Goal: Transaction & Acquisition: Purchase product/service

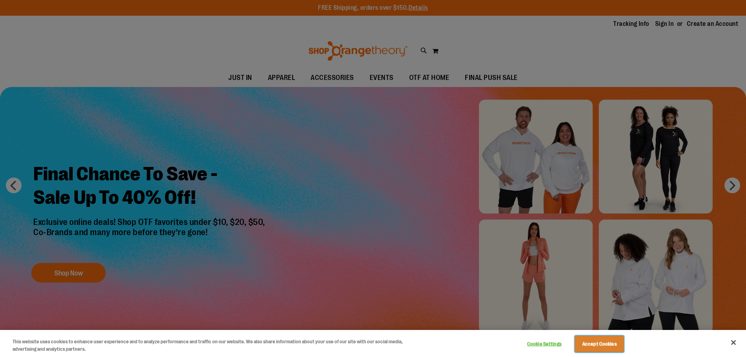
click at [598, 345] on button "Accept Cookies" at bounding box center [599, 344] width 49 height 16
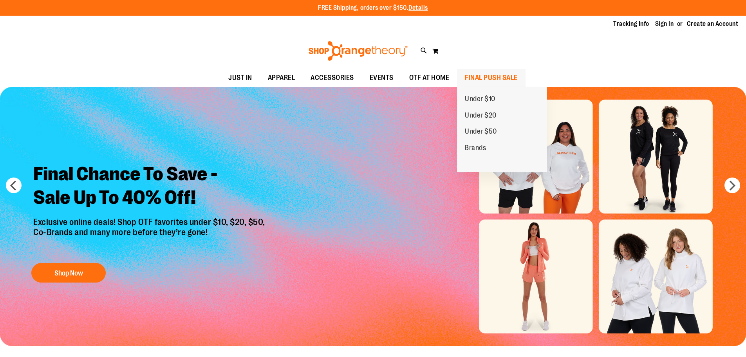
click at [480, 74] on span "FINAL PUSH SALE" at bounding box center [491, 78] width 53 height 18
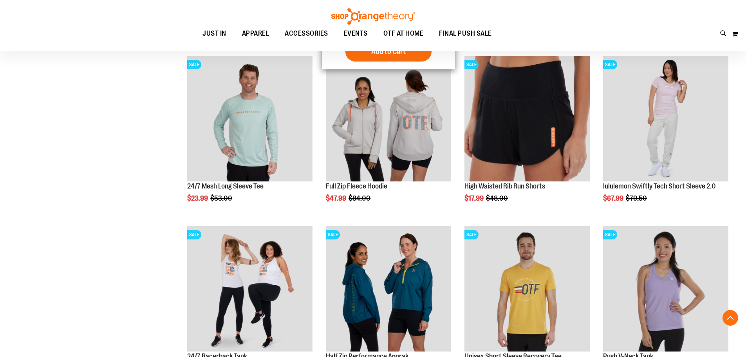
scroll to position [274, 0]
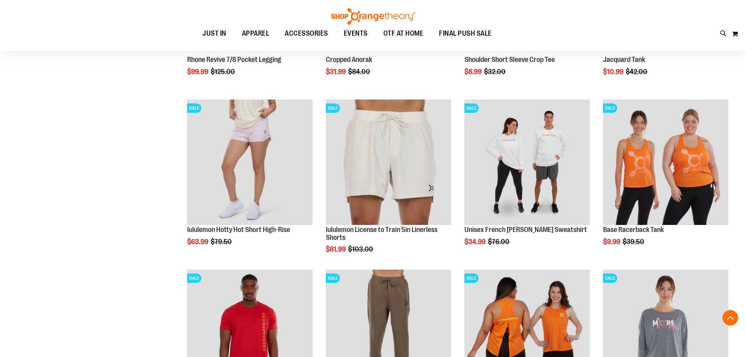
scroll to position [744, 0]
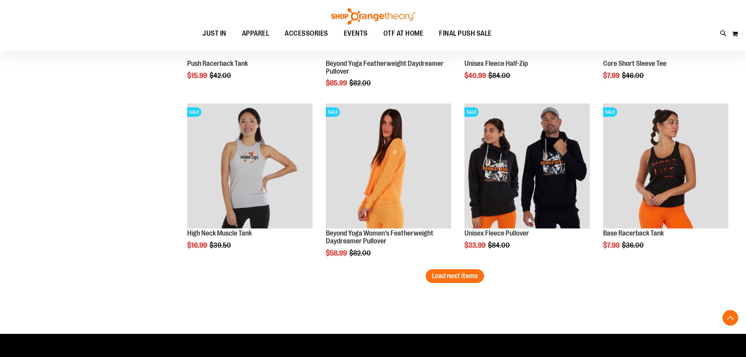
scroll to position [1449, 0]
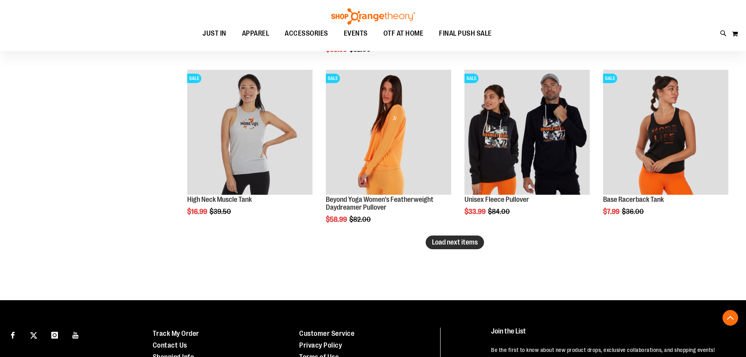
click at [448, 240] on span "Load next items" at bounding box center [455, 242] width 46 height 8
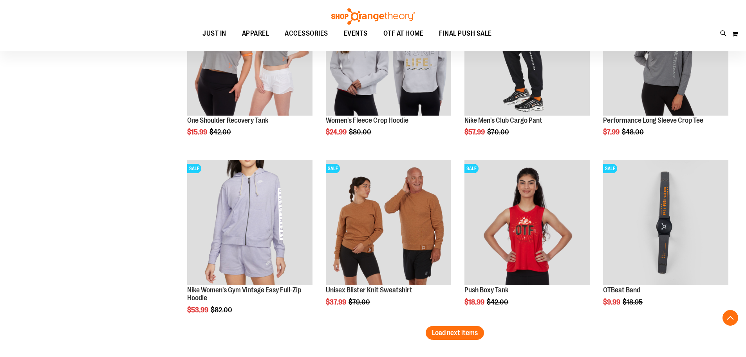
scroll to position [1880, 0]
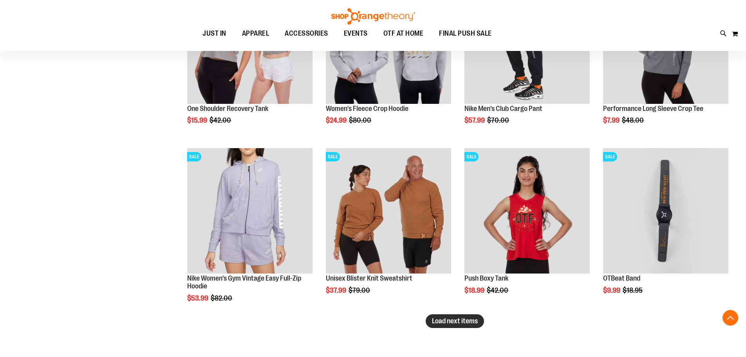
click at [437, 315] on button "Load next items" at bounding box center [455, 321] width 58 height 14
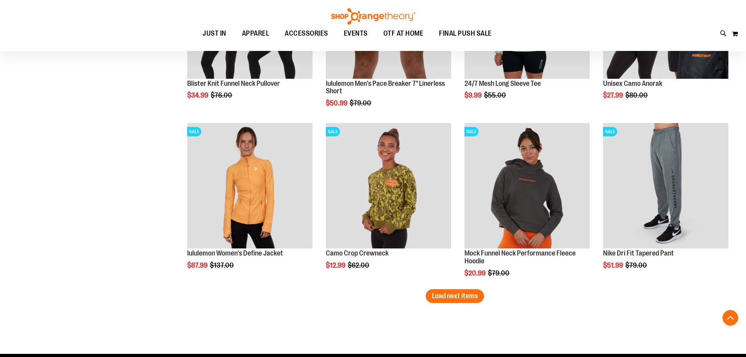
scroll to position [2429, 0]
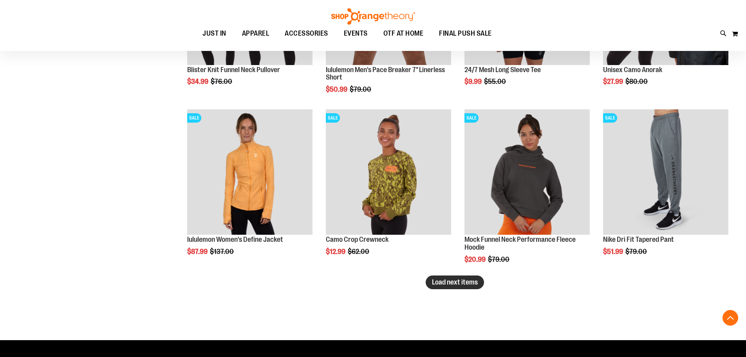
click at [466, 286] on span "Load next items" at bounding box center [455, 282] width 46 height 8
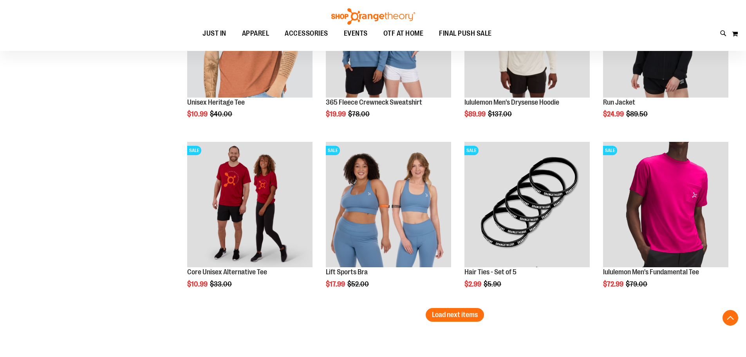
scroll to position [2938, 0]
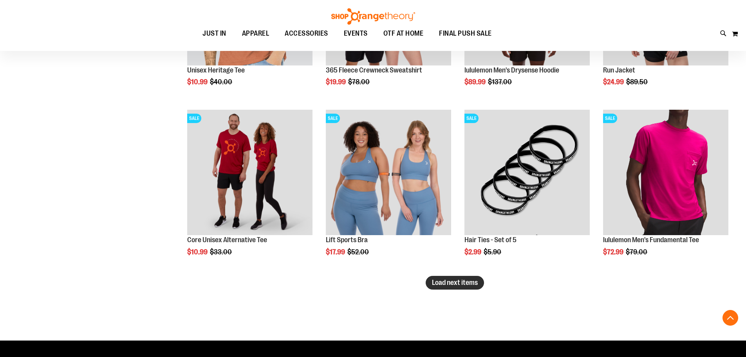
click at [459, 278] on button "Load next items" at bounding box center [455, 283] width 58 height 14
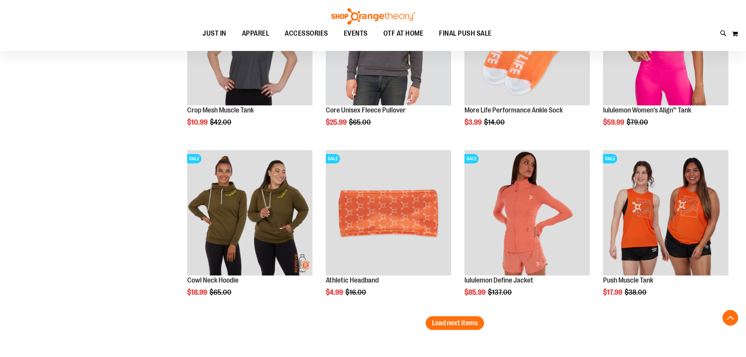
scroll to position [3408, 0]
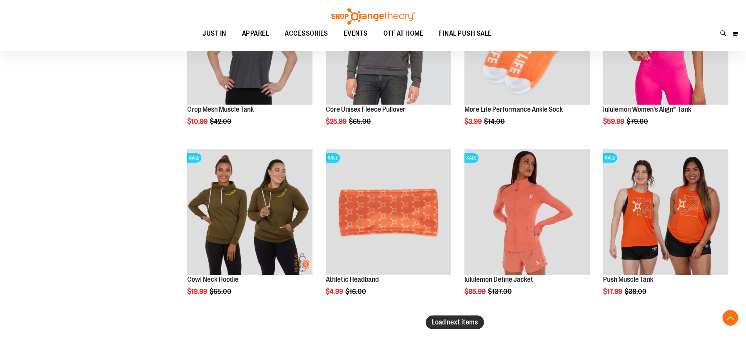
click at [470, 327] on button "Load next items" at bounding box center [455, 322] width 58 height 14
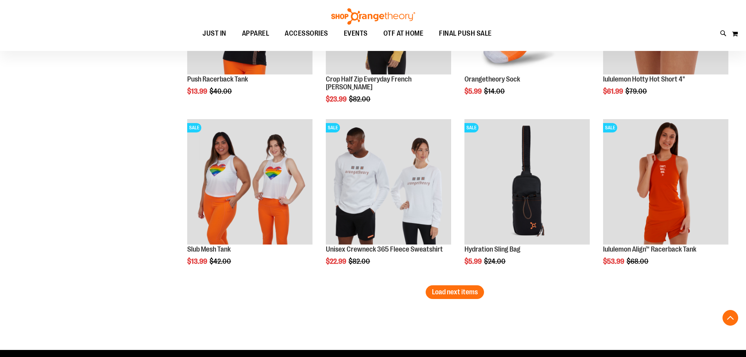
scroll to position [3957, 0]
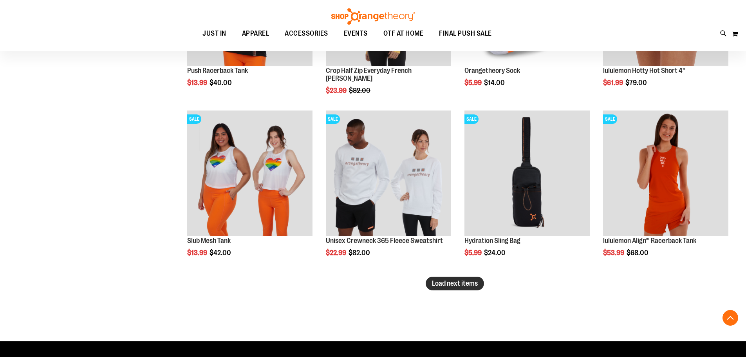
click at [478, 281] on span "Load next items" at bounding box center [455, 283] width 46 height 8
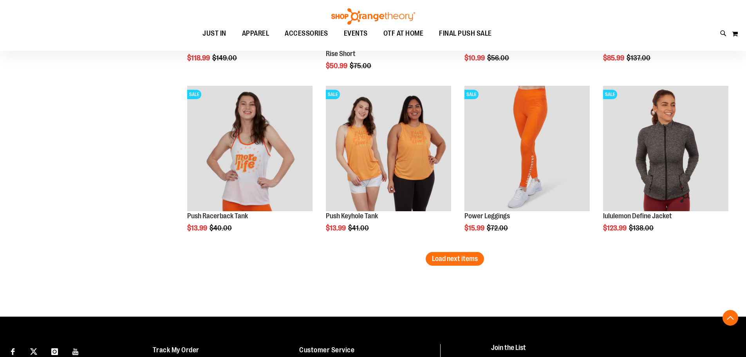
scroll to position [4505, 0]
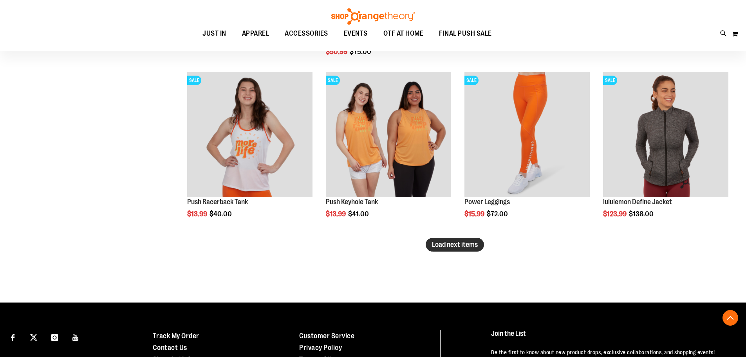
click at [460, 251] on button "Load next items" at bounding box center [455, 245] width 58 height 14
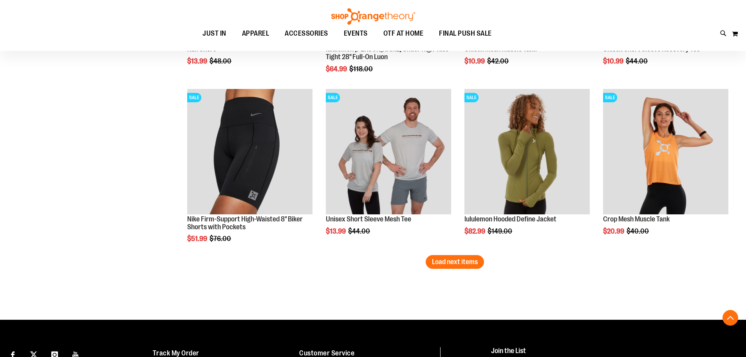
scroll to position [5014, 0]
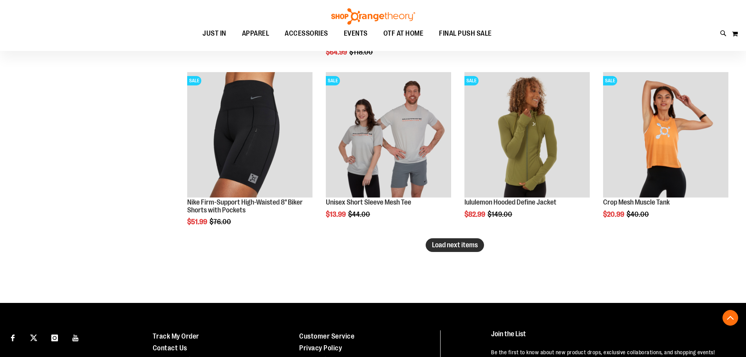
click at [445, 247] on span "Load next items" at bounding box center [455, 245] width 46 height 8
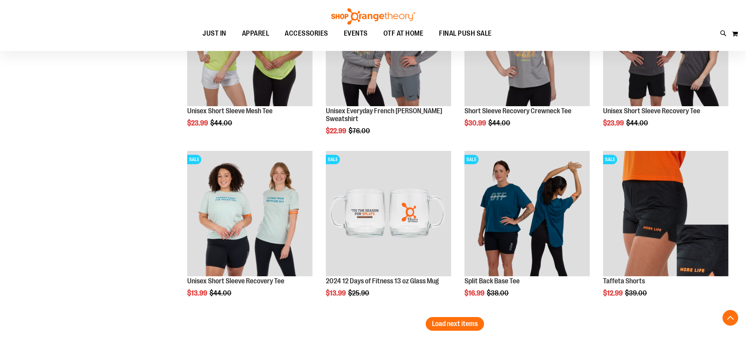
scroll to position [5484, 0]
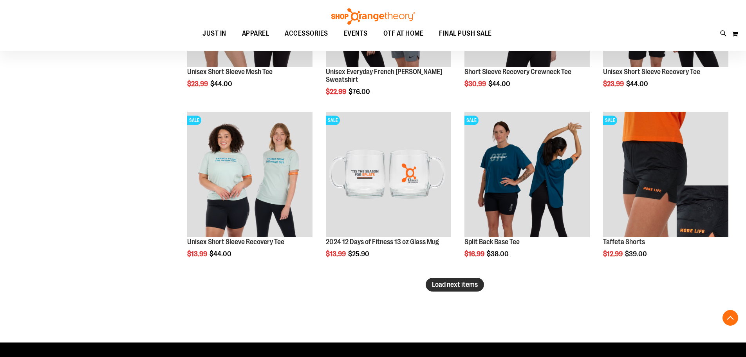
click at [460, 283] on span "Load next items" at bounding box center [455, 285] width 46 height 8
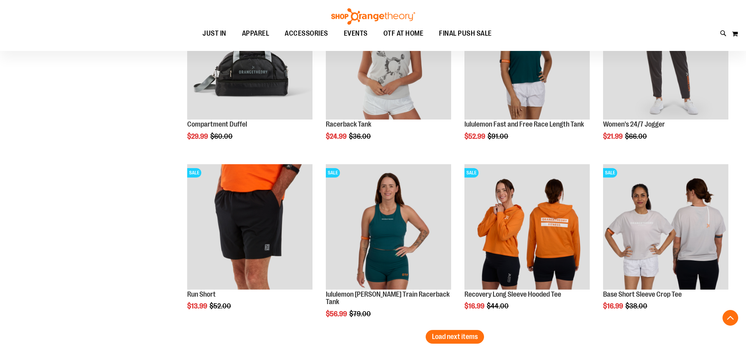
scroll to position [5955, 0]
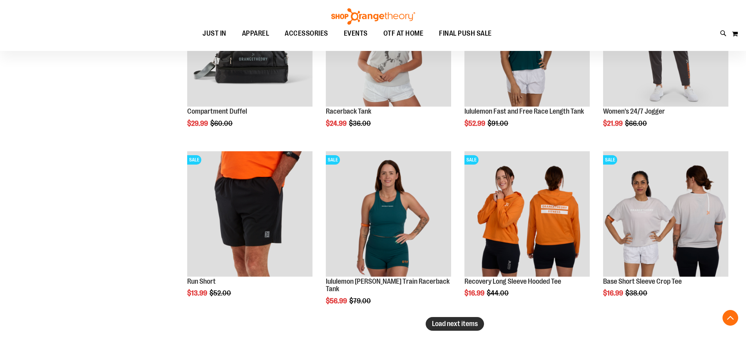
click at [437, 322] on span "Load next items" at bounding box center [455, 324] width 46 height 8
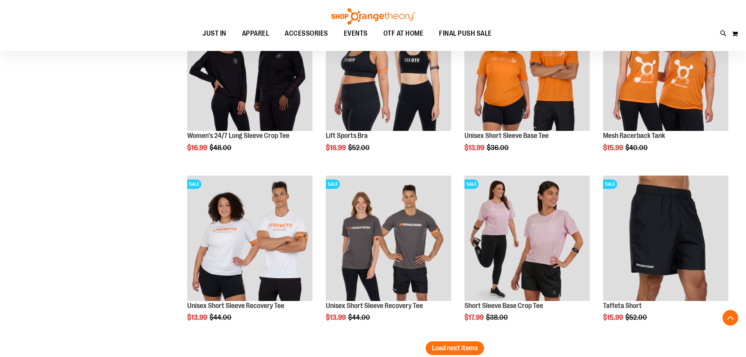
scroll to position [6464, 0]
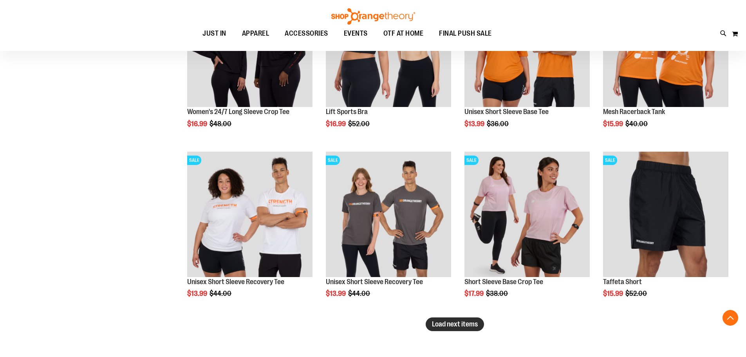
click at [448, 323] on span "Load next items" at bounding box center [455, 324] width 46 height 8
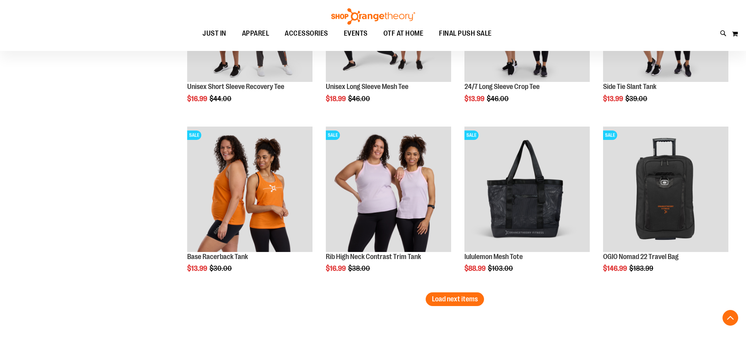
scroll to position [7012, 0]
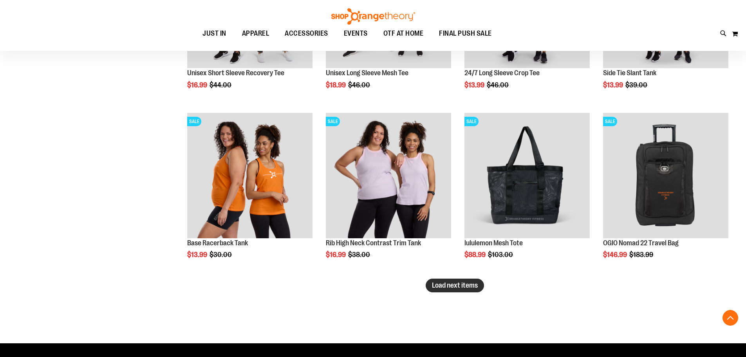
click at [456, 288] on span "Load next items" at bounding box center [455, 285] width 46 height 8
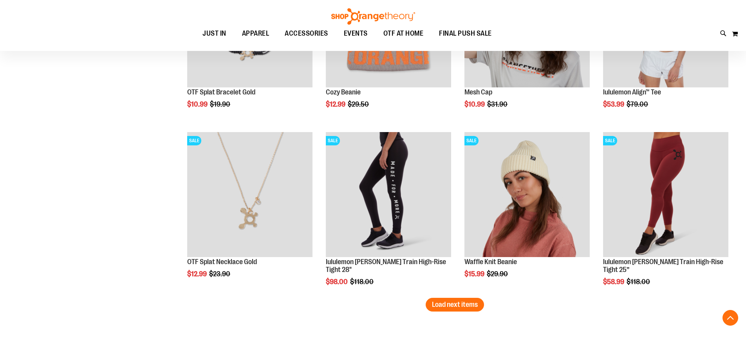
scroll to position [7522, 0]
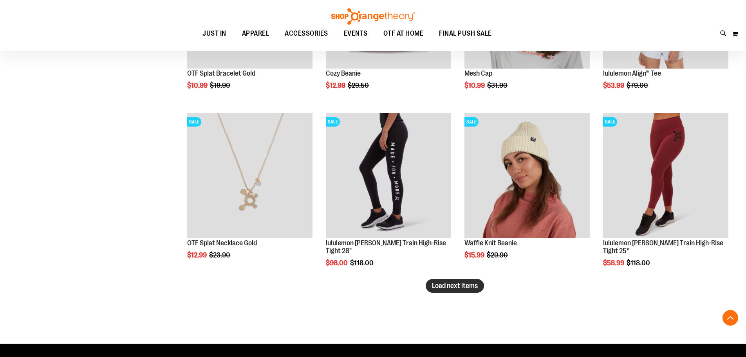
click at [460, 281] on button "Load next items" at bounding box center [455, 286] width 58 height 14
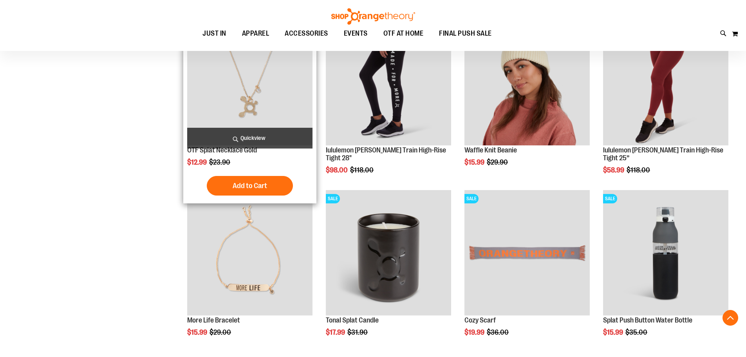
scroll to position [7561, 0]
